Goal: Information Seeking & Learning: Learn about a topic

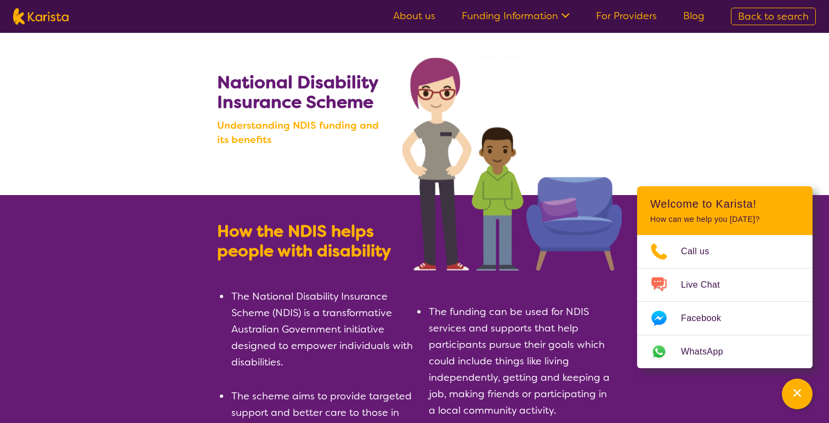
click at [375, 316] on li "The National Disability Insurance Scheme (NDIS) is a transformative Australian …" at bounding box center [322, 329] width 184 height 82
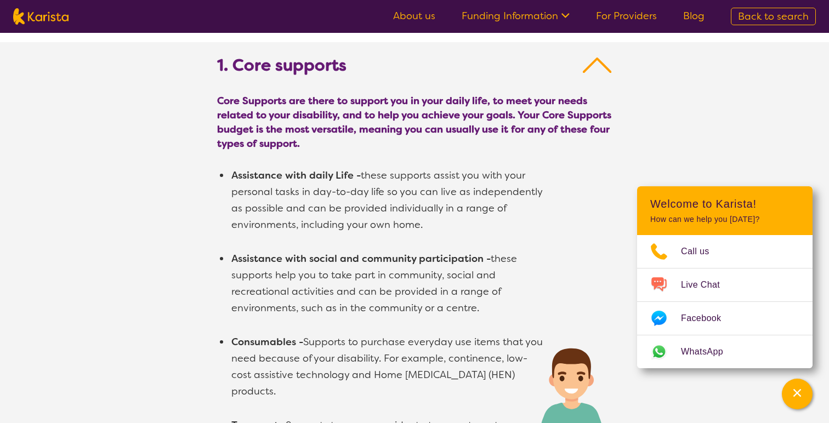
scroll to position [667, 0]
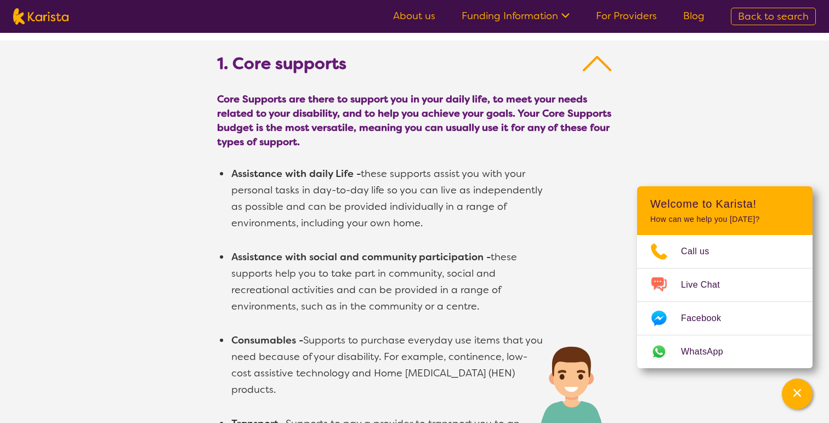
click at [192, 211] on div "1. Core supports Core Supports are there to support you in your daily life, to …" at bounding box center [414, 310] width 829 height 539
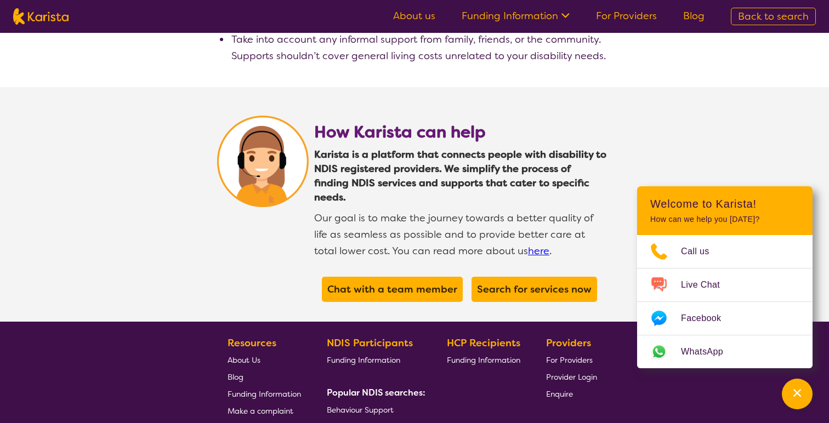
scroll to position [2106, 0]
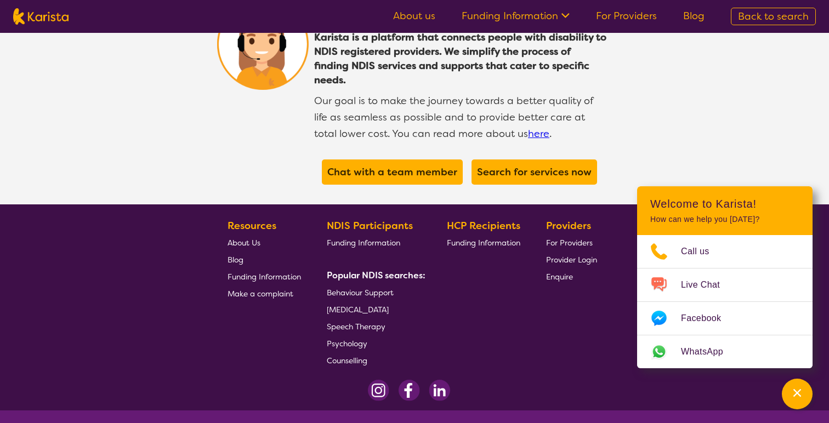
click at [210, 245] on section "Resources About Us Blog Funding Information Make a complaint NDIS Participants …" at bounding box center [414, 289] width 421 height 160
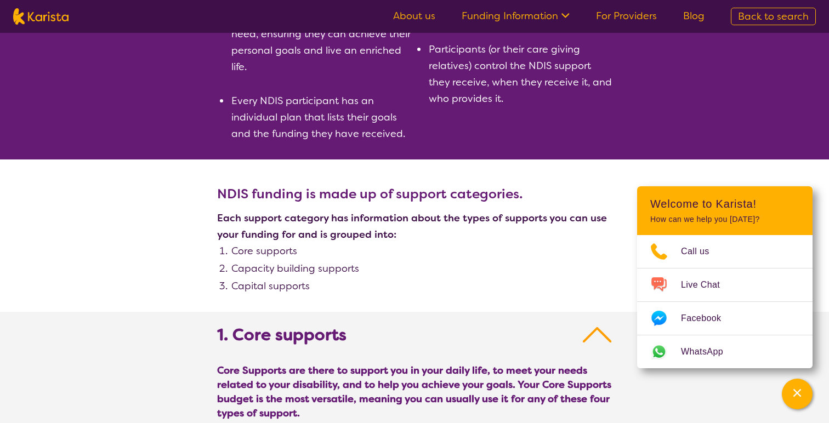
scroll to position [379, 0]
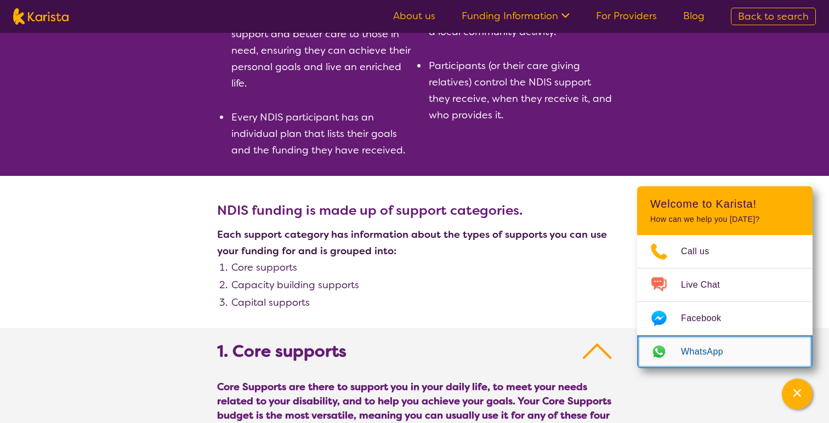
click at [669, 358] on img "Web link opens in a new tab." at bounding box center [659, 352] width 44 height 18
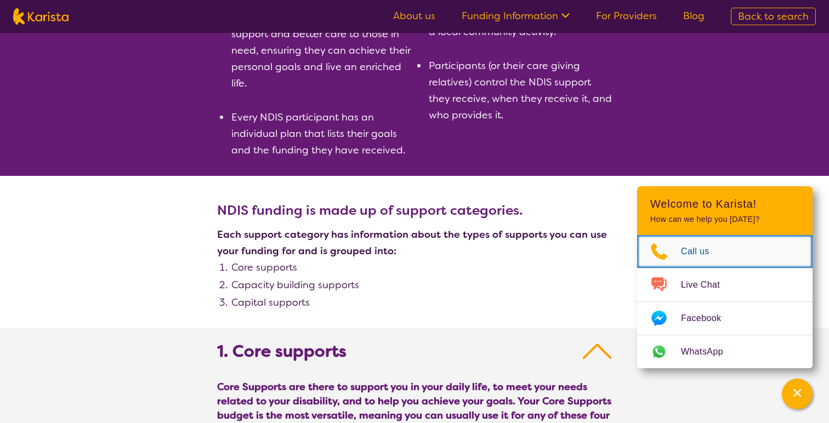
click at [765, 264] on link "Call us" at bounding box center [724, 251] width 175 height 33
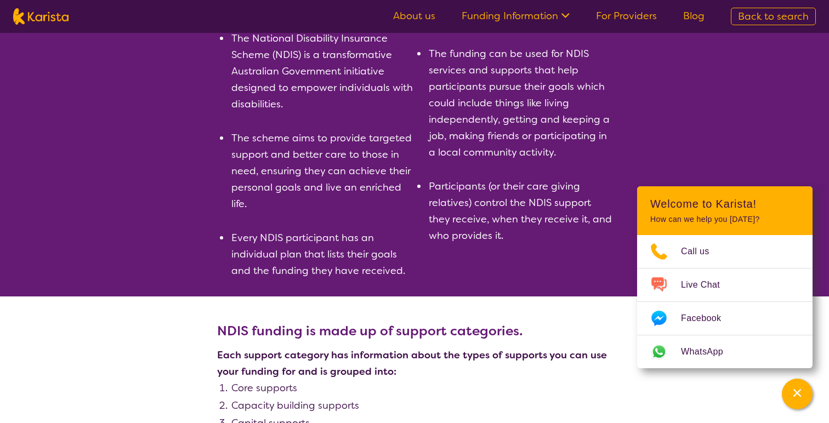
scroll to position [0, 0]
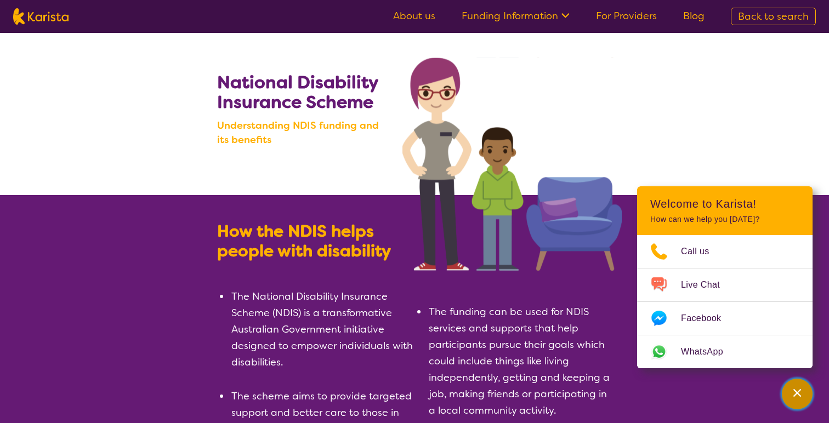
click at [807, 398] on div "Channel Menu" at bounding box center [797, 394] width 22 height 24
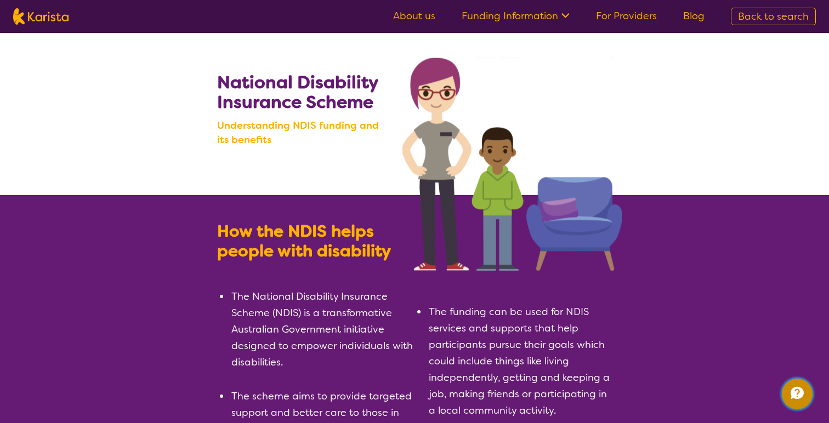
click at [807, 398] on icon "Channel Menu" at bounding box center [797, 393] width 22 height 22
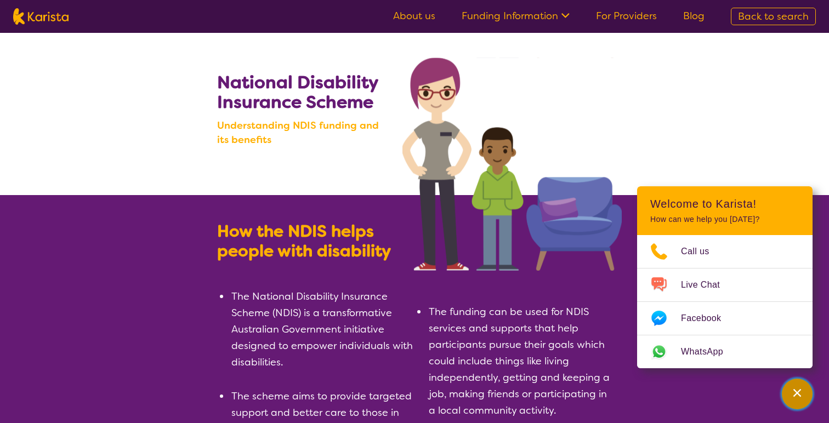
click at [807, 398] on div "Channel Menu" at bounding box center [797, 394] width 22 height 24
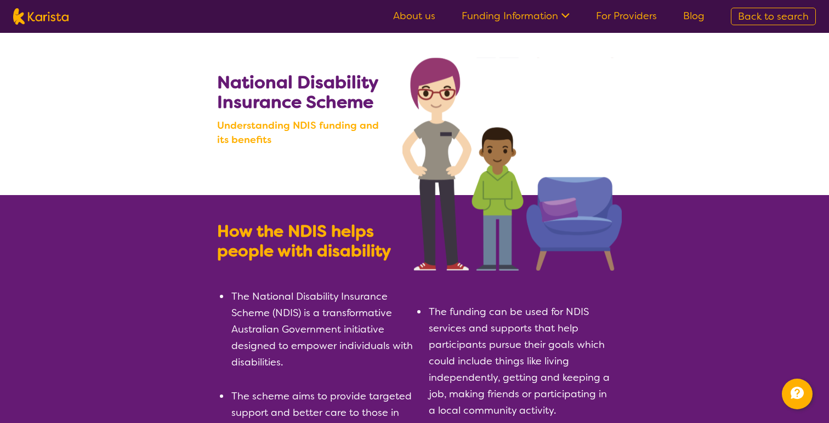
click at [715, 377] on section "How the NDIS helps people with disability The National Disability Insurance Sch…" at bounding box center [414, 375] width 829 height 360
click at [803, 406] on div "Channel Menu" at bounding box center [797, 394] width 22 height 24
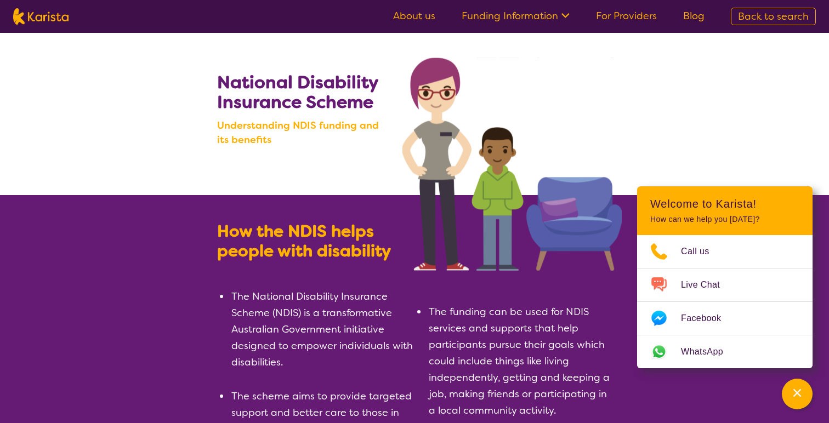
click at [477, 232] on img at bounding box center [512, 164] width 219 height 213
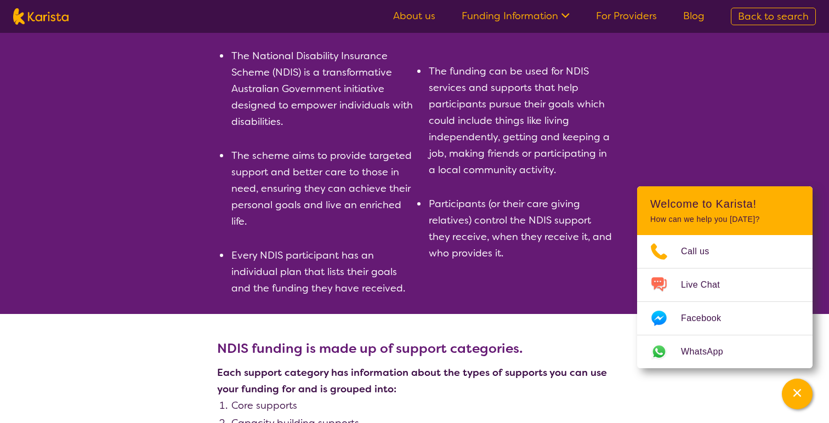
scroll to position [243, 0]
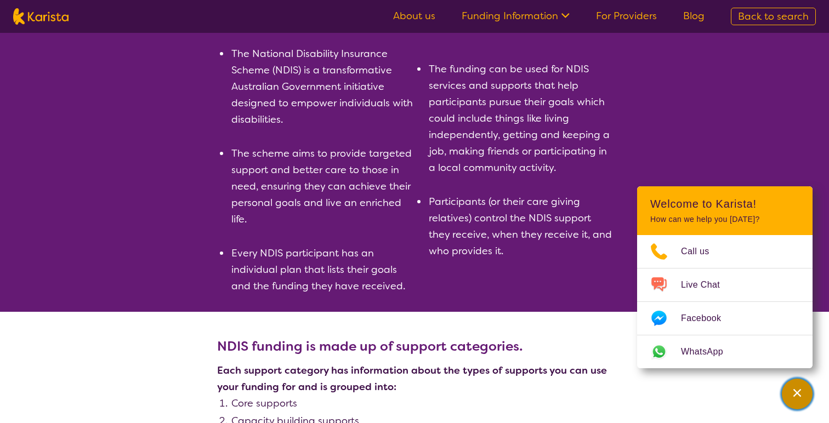
click at [795, 397] on icon "Channel Menu" at bounding box center [797, 393] width 11 height 11
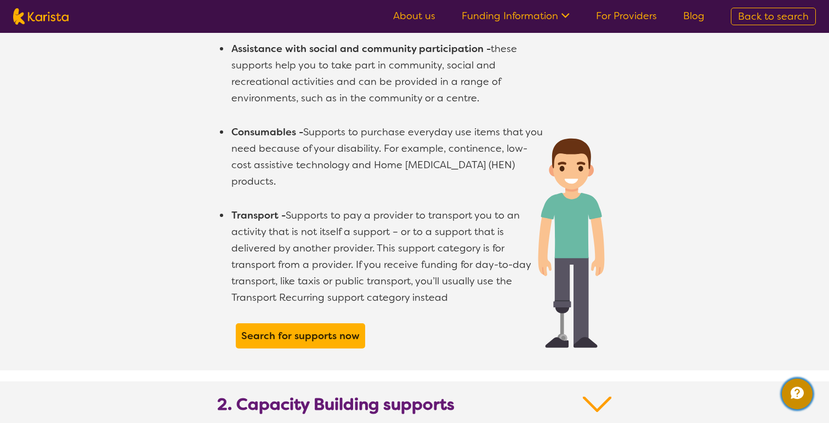
scroll to position [877, 0]
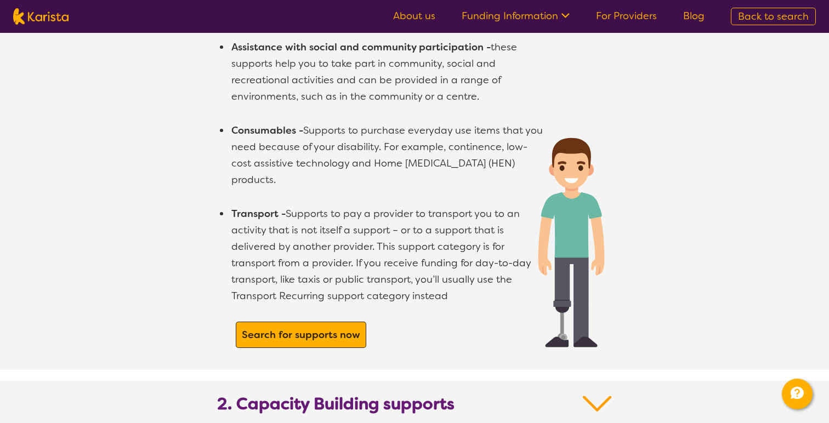
click at [307, 328] on div "Search for supports now" at bounding box center [301, 335] width 131 height 26
click at [352, 328] on b "Search for supports now" at bounding box center [301, 334] width 118 height 13
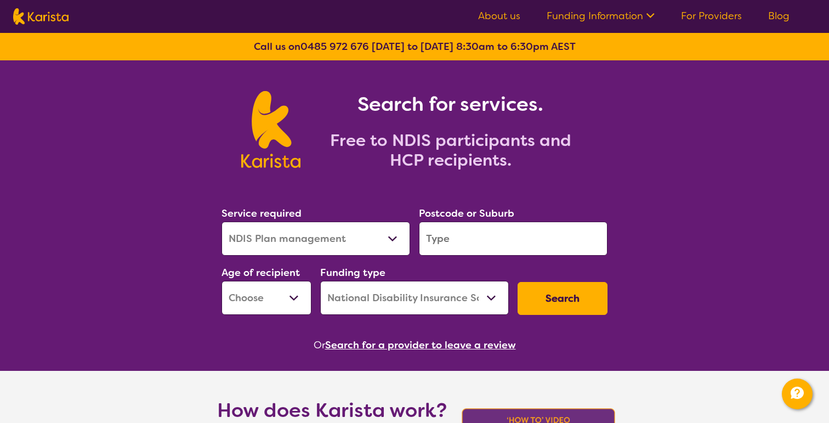
select select "NDIS Plan management"
select select "NDIS"
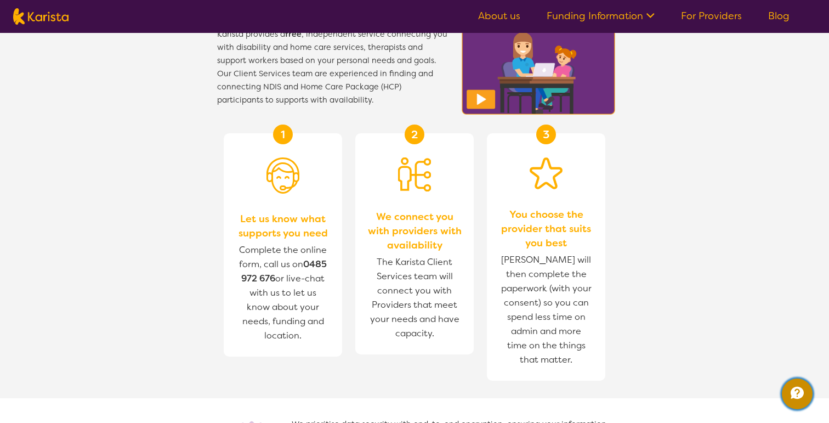
click at [803, 394] on icon "Channel Menu" at bounding box center [797, 393] width 13 height 12
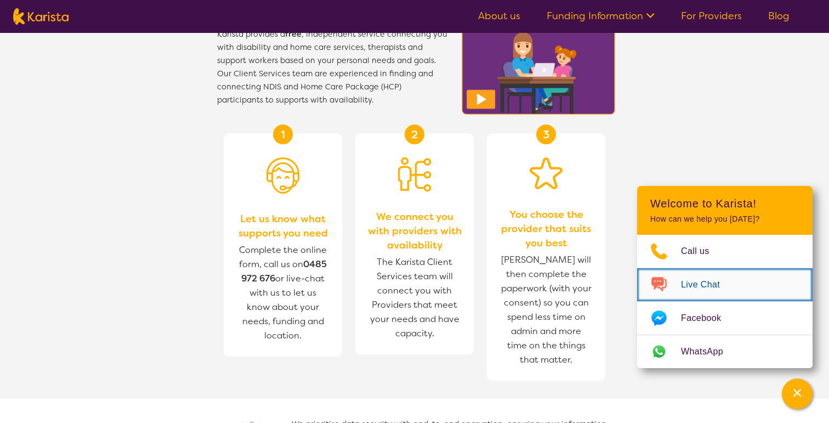
click at [725, 279] on span "Live Chat" at bounding box center [707, 284] width 52 height 16
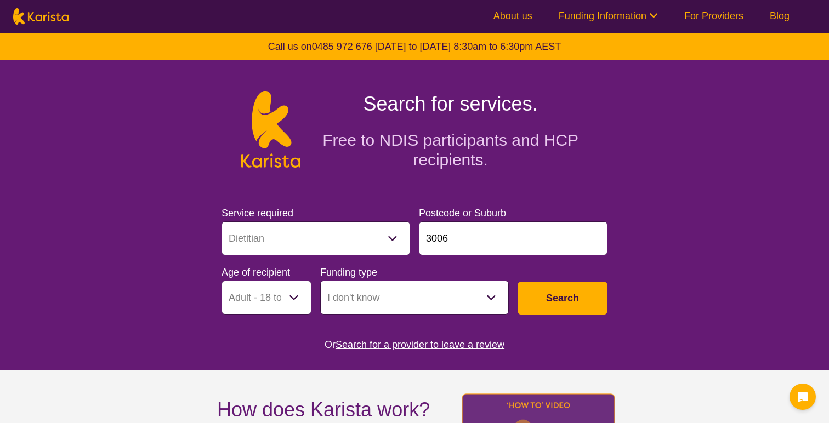
select select "Dietitian"
select select "AD"
select select "i-don-t-know"
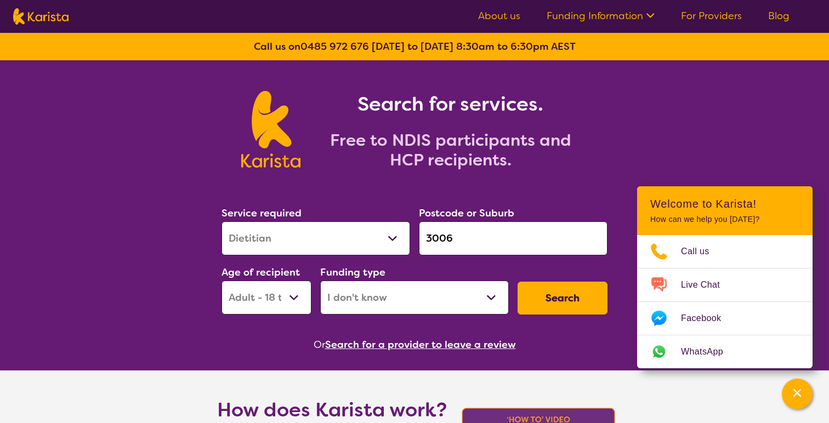
click at [773, 157] on div "Search for services. Free to NDIS participants and HCP recipients." at bounding box center [414, 117] width 829 height 114
click at [802, 405] on div "Channel Menu" at bounding box center [797, 394] width 22 height 24
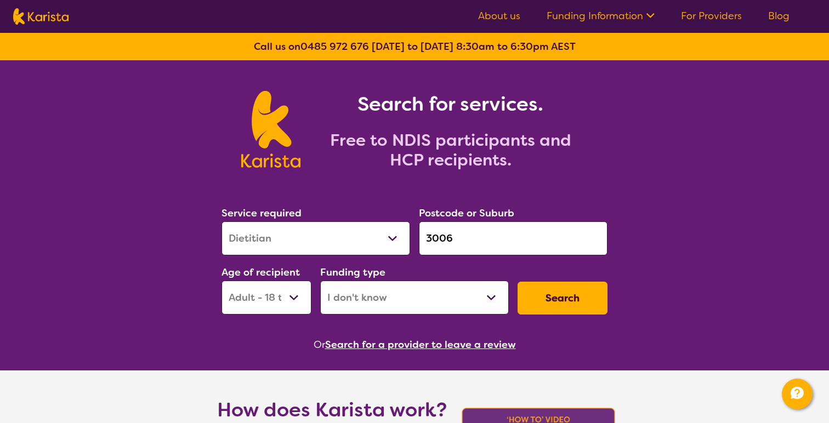
click at [582, 21] on link "Funding Information" at bounding box center [601, 15] width 108 height 13
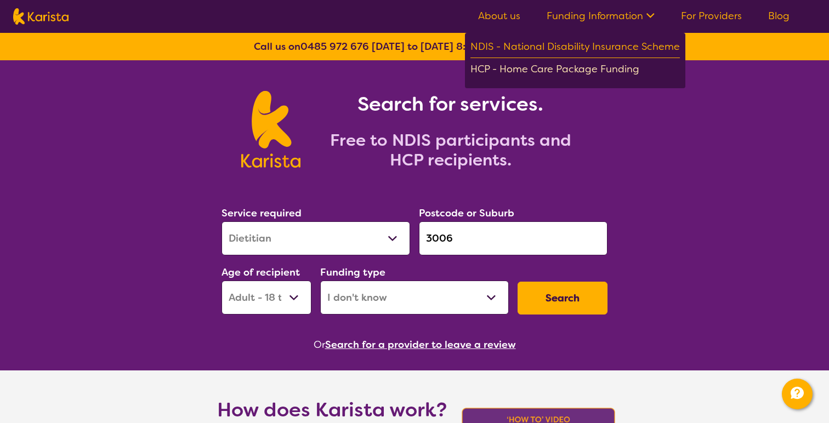
click at [580, 72] on div "HCP - Home Care Package Funding" at bounding box center [575, 70] width 209 height 19
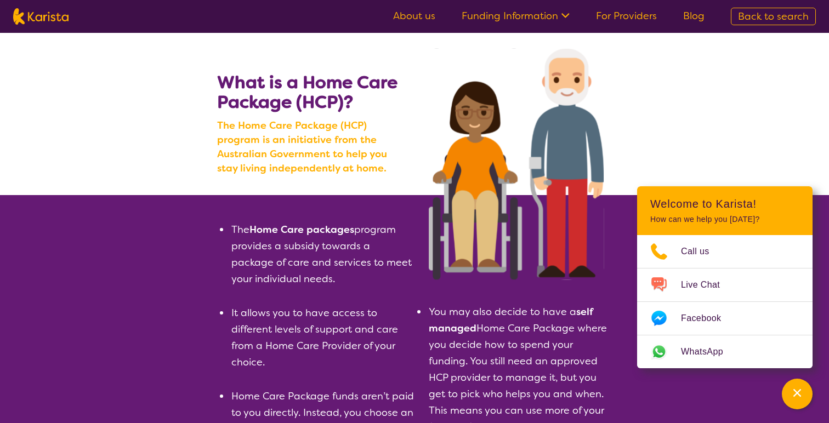
click at [514, 19] on link "Funding Information" at bounding box center [516, 15] width 108 height 13
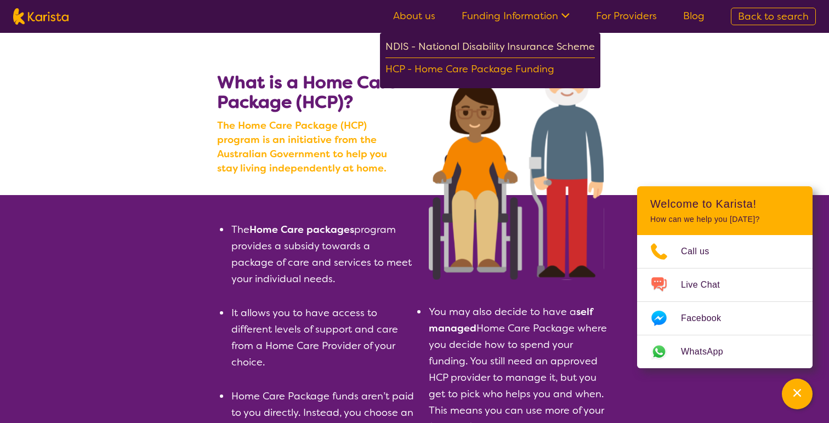
click at [508, 49] on div "NDIS - National Disability Insurance Scheme" at bounding box center [490, 48] width 209 height 20
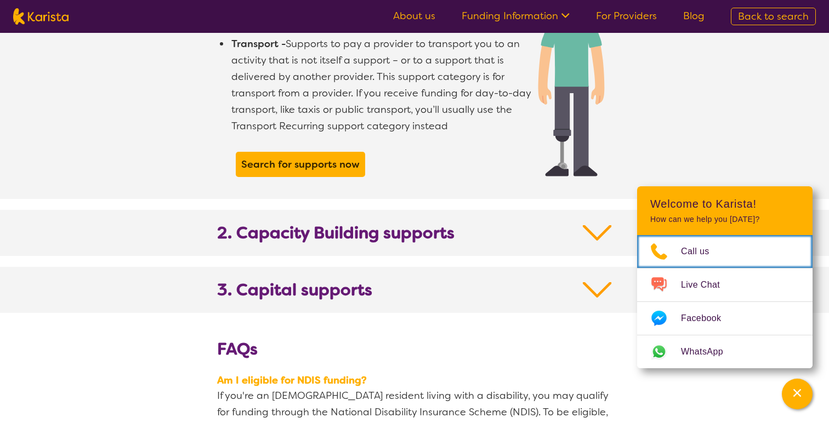
scroll to position [1046, 0]
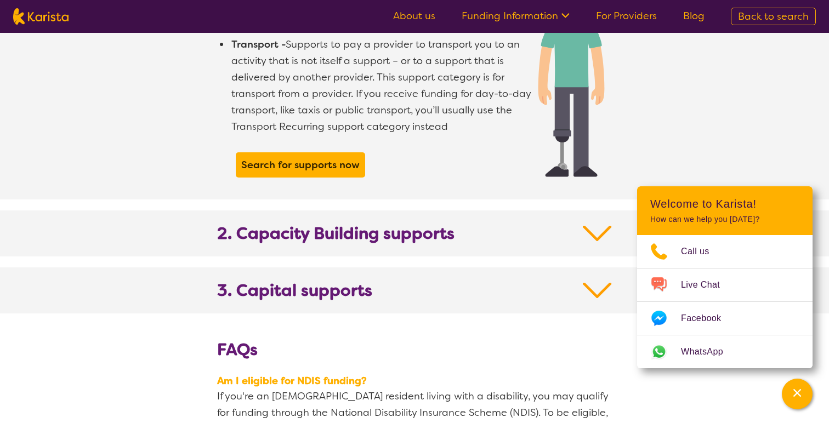
click at [581, 224] on h2 "2. Capacity Building supports" at bounding box center [414, 240] width 395 height 33
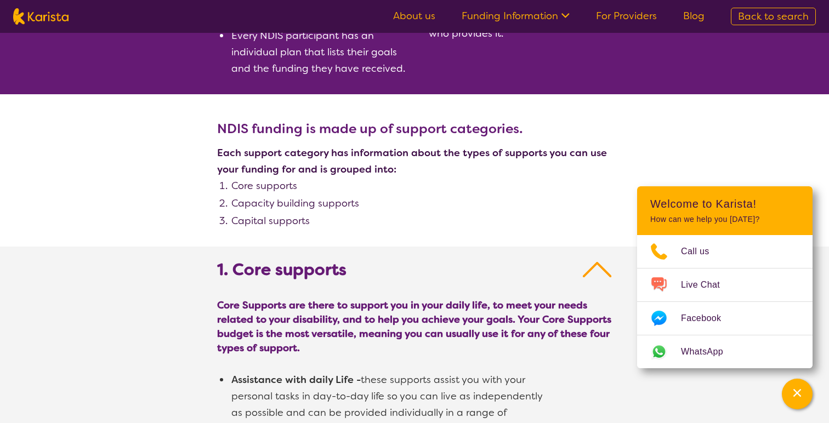
scroll to position [462, 0]
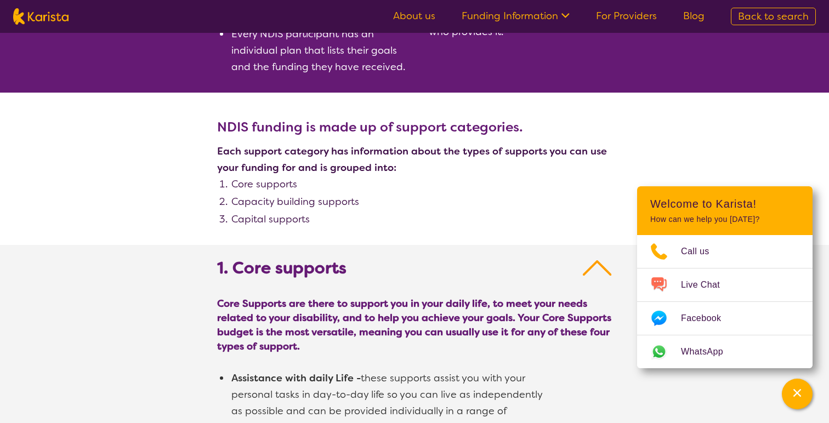
click at [619, 24] on ul "About us Funding Information NDIS - National Disability Insurance Scheme HCP - …" at bounding box center [549, 17] width 338 height 18
click at [626, 18] on link "For Providers" at bounding box center [626, 15] width 61 height 13
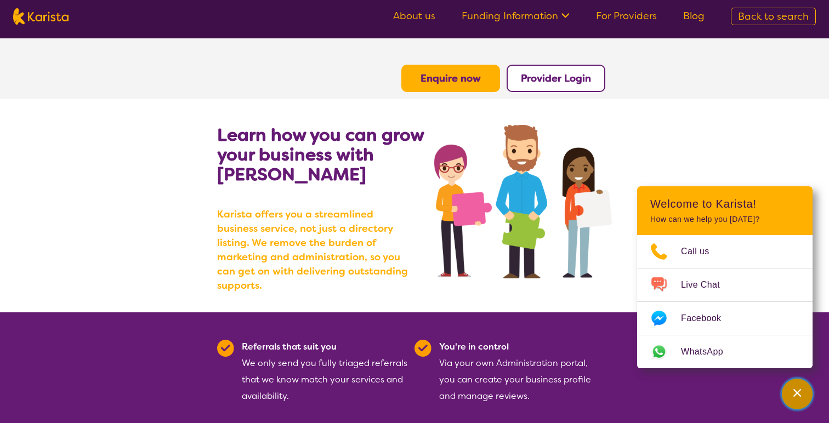
click at [801, 397] on icon "Channel Menu" at bounding box center [797, 393] width 11 height 11
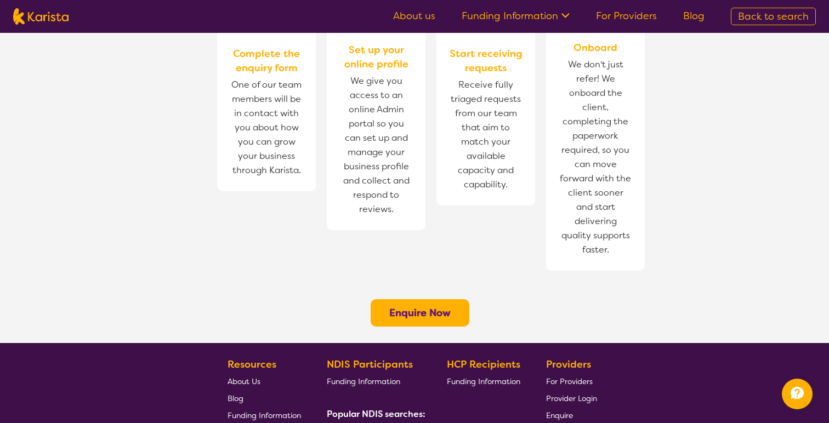
click at [443, 307] on b "Enquire Now" at bounding box center [419, 313] width 61 height 13
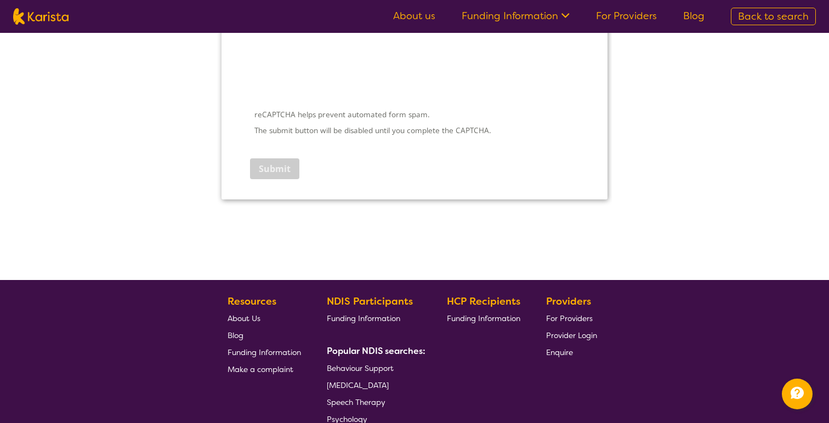
scroll to position [1609, 0]
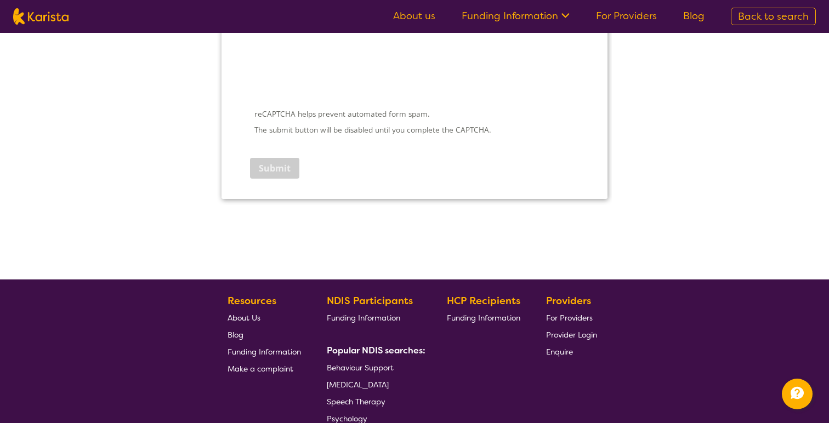
click at [702, 19] on link "Blog" at bounding box center [693, 15] width 21 height 13
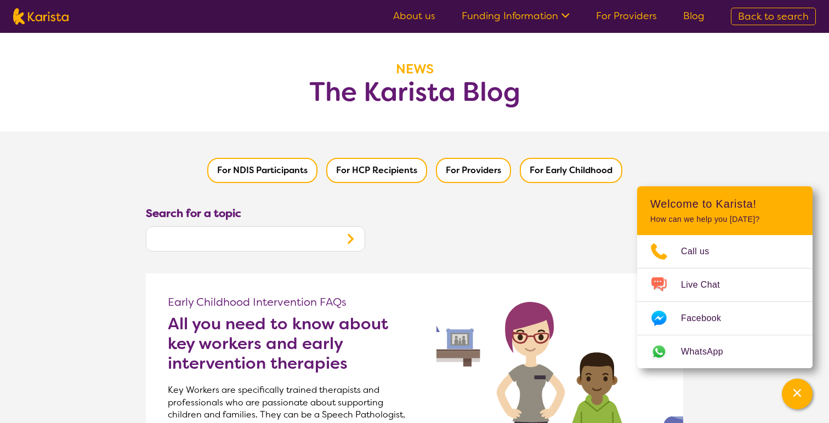
click at [352, 231] on button "Search" at bounding box center [350, 239] width 29 height 24
click at [316, 236] on input "text" at bounding box center [241, 239] width 190 height 21
click at [349, 238] on icon "Search" at bounding box center [350, 239] width 13 height 13
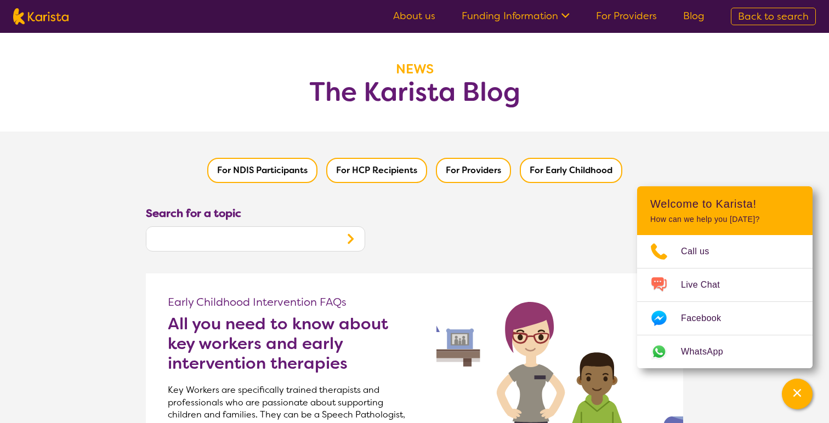
click at [483, 177] on button "For Providers" at bounding box center [473, 170] width 75 height 25
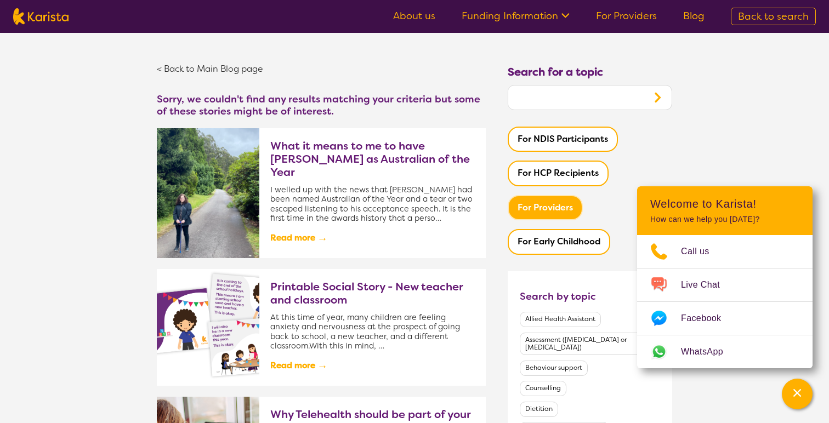
click at [421, 18] on link "About us" at bounding box center [414, 15] width 42 height 13
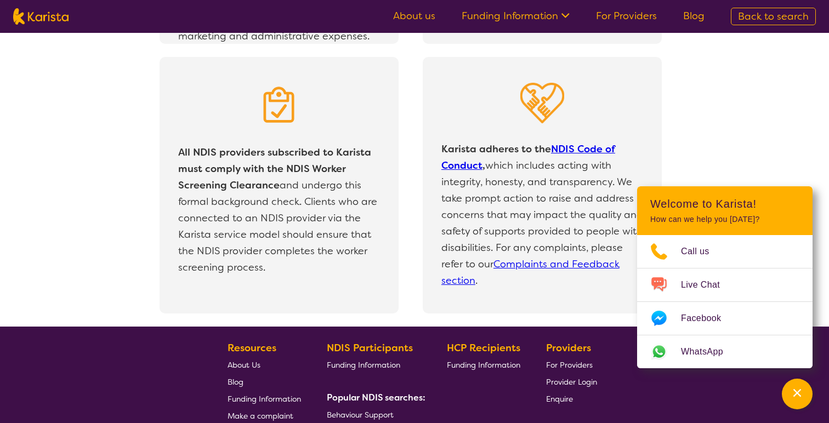
scroll to position [2419, 0]
